Goal: Check status: Check status

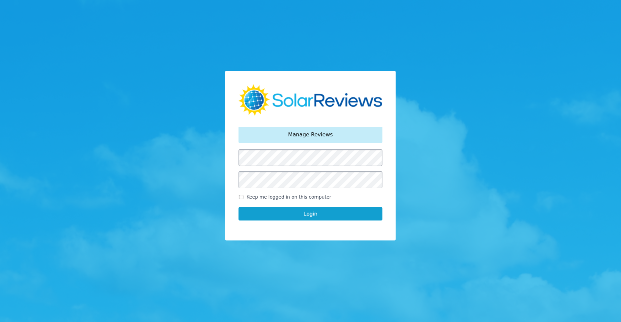
click at [311, 218] on button "Login" at bounding box center [310, 214] width 144 height 13
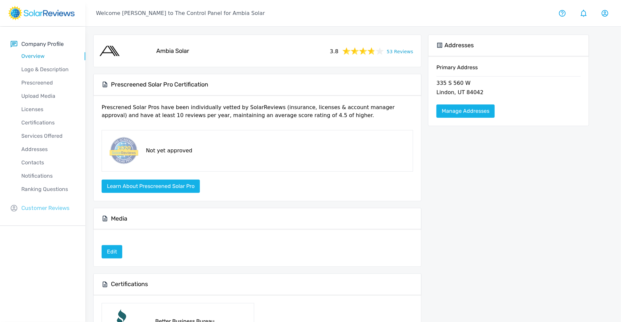
click at [61, 207] on p "Customer Reviews" at bounding box center [45, 208] width 48 height 8
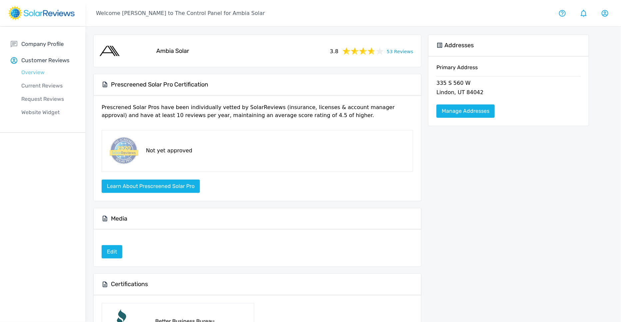
click at [47, 69] on p "Overview" at bounding box center [48, 73] width 75 height 8
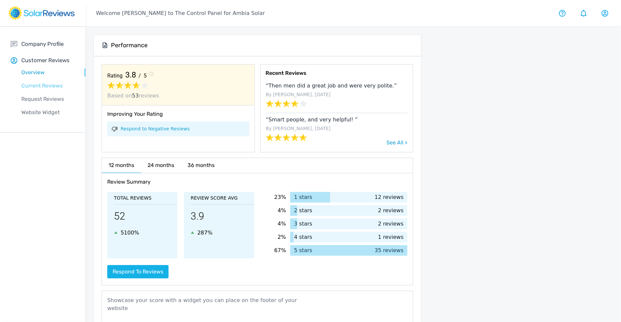
click at [55, 88] on p "Current Reviews" at bounding box center [48, 86] width 75 height 8
